Goal: Task Accomplishment & Management: Use online tool/utility

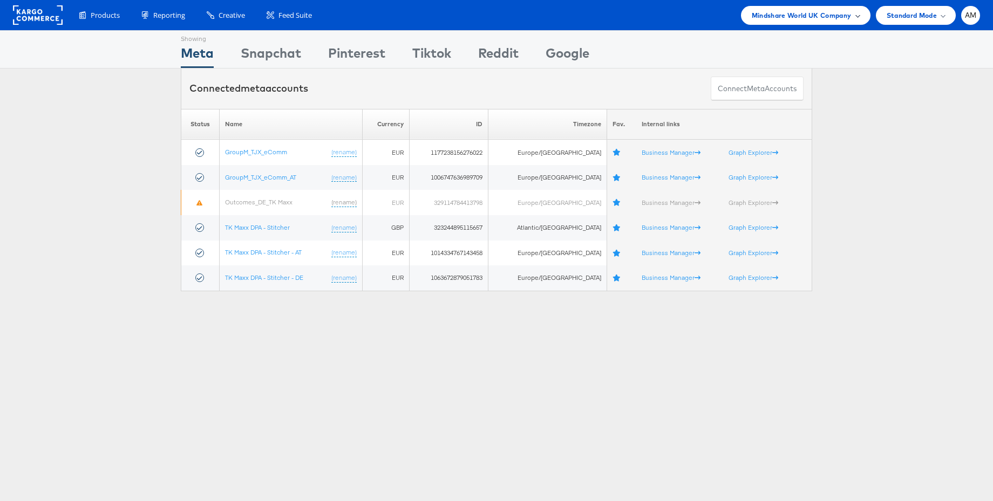
click at [803, 12] on span "Mindshare World UK Company" at bounding box center [802, 15] width 100 height 11
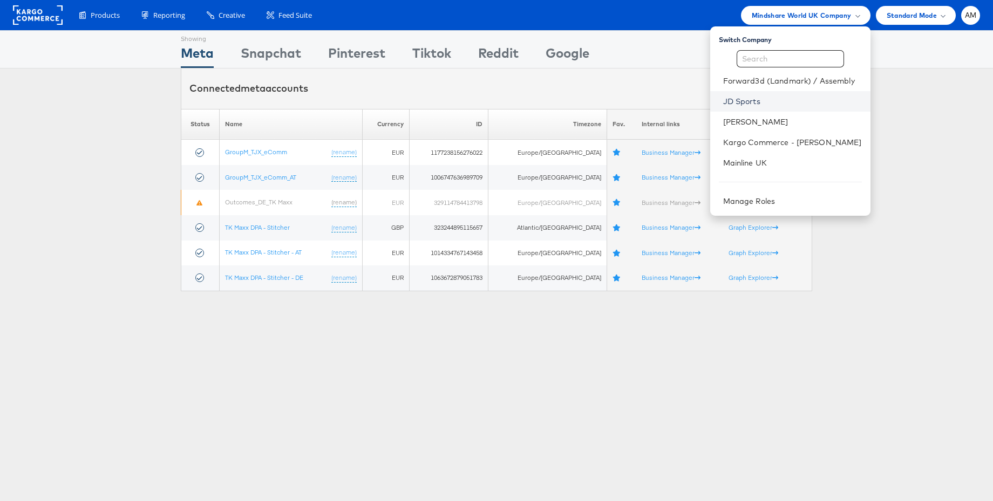
click at [748, 97] on link "JD Sports" at bounding box center [792, 101] width 139 height 11
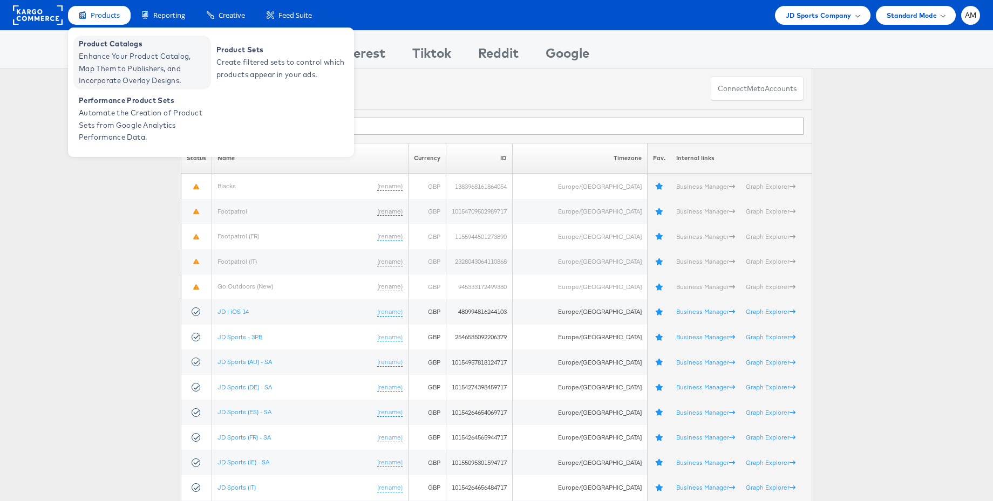
click at [124, 48] on span "Product Catalogs" at bounding box center [143, 44] width 129 height 12
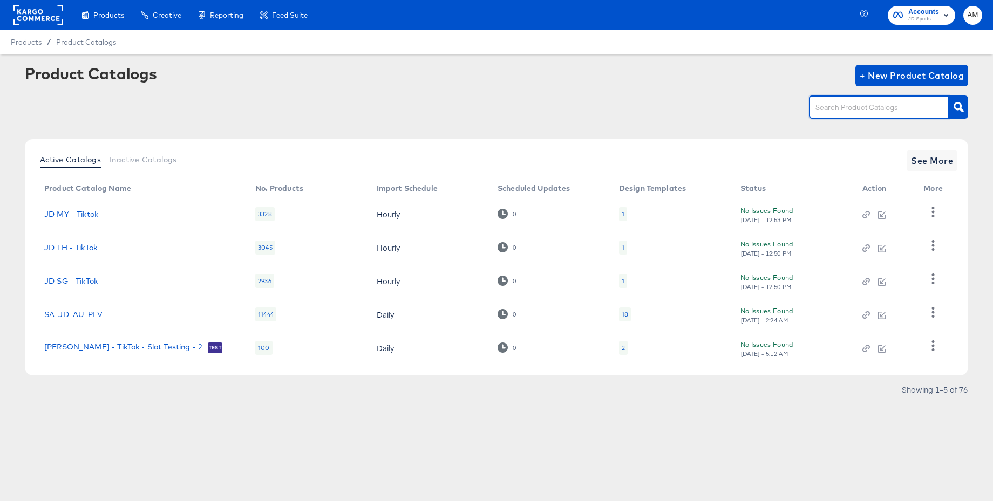
click at [847, 108] on input "text" at bounding box center [870, 107] width 115 height 12
type input "main"
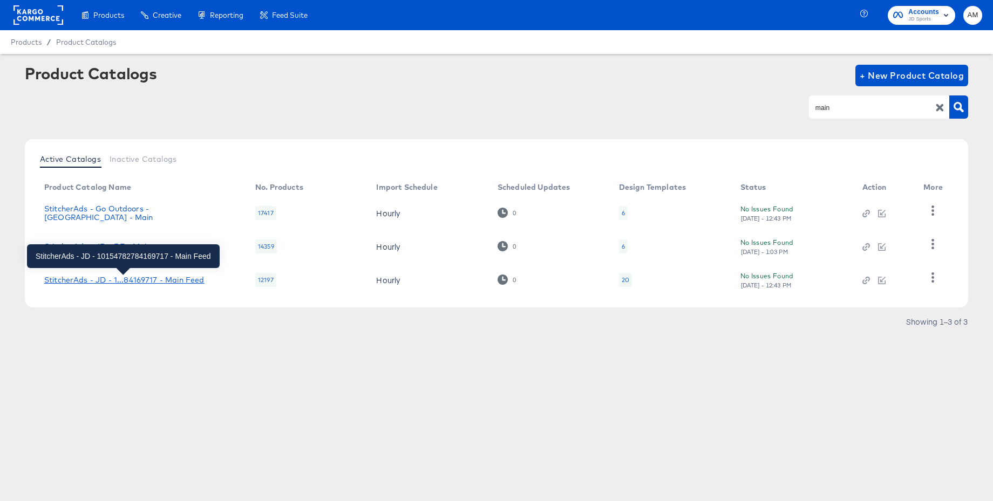
click at [176, 279] on div "StitcherAds - JD - 1...84169717 - Main Feed" at bounding box center [124, 280] width 160 height 9
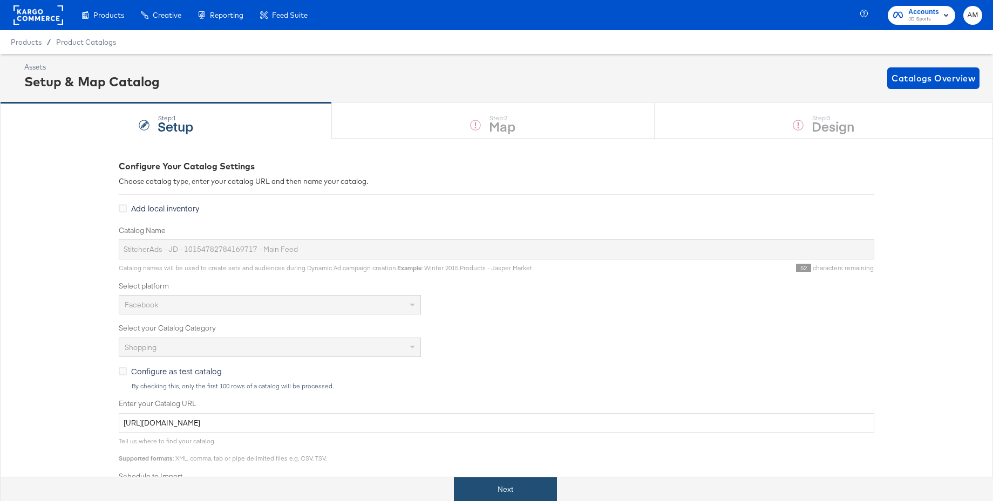
click at [503, 483] on button "Next" at bounding box center [505, 489] width 103 height 24
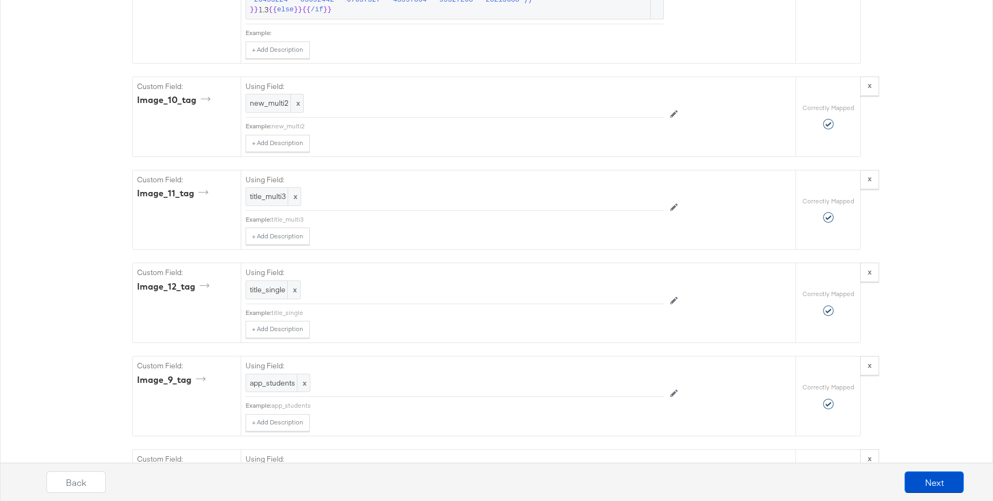
scroll to position [3651, 0]
